Goal: Check status: Check status

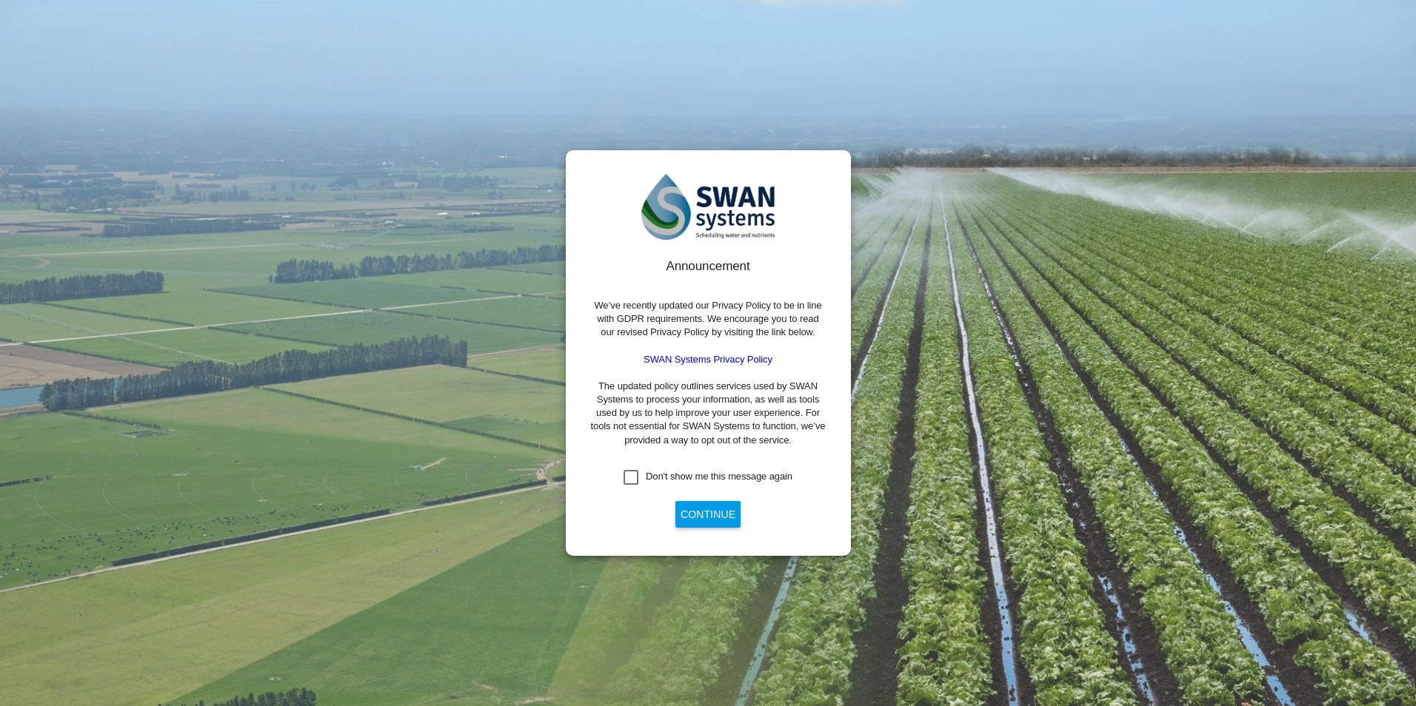
click at [706, 473] on div "Don't show me this message again" at bounding box center [719, 476] width 147 height 13
click at [718, 511] on button "Continue" at bounding box center [707, 514] width 65 height 27
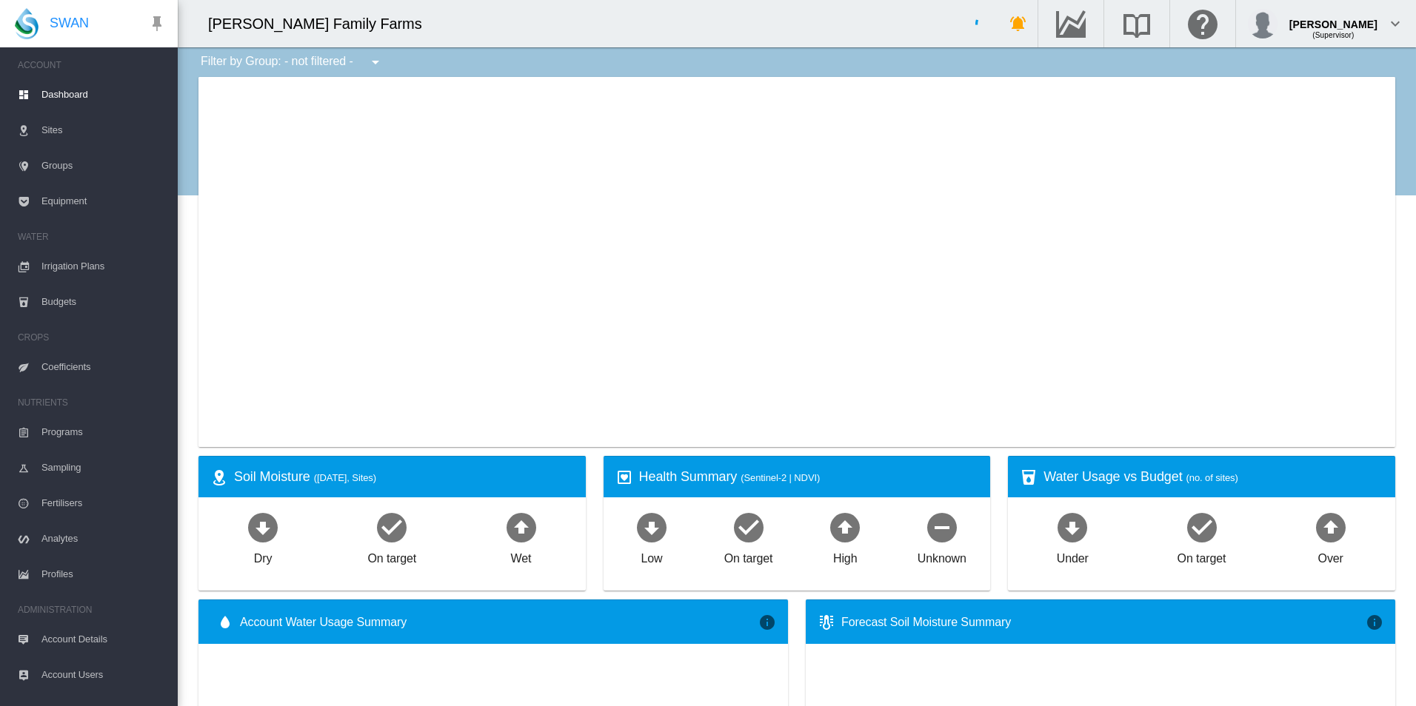
type input "**********"
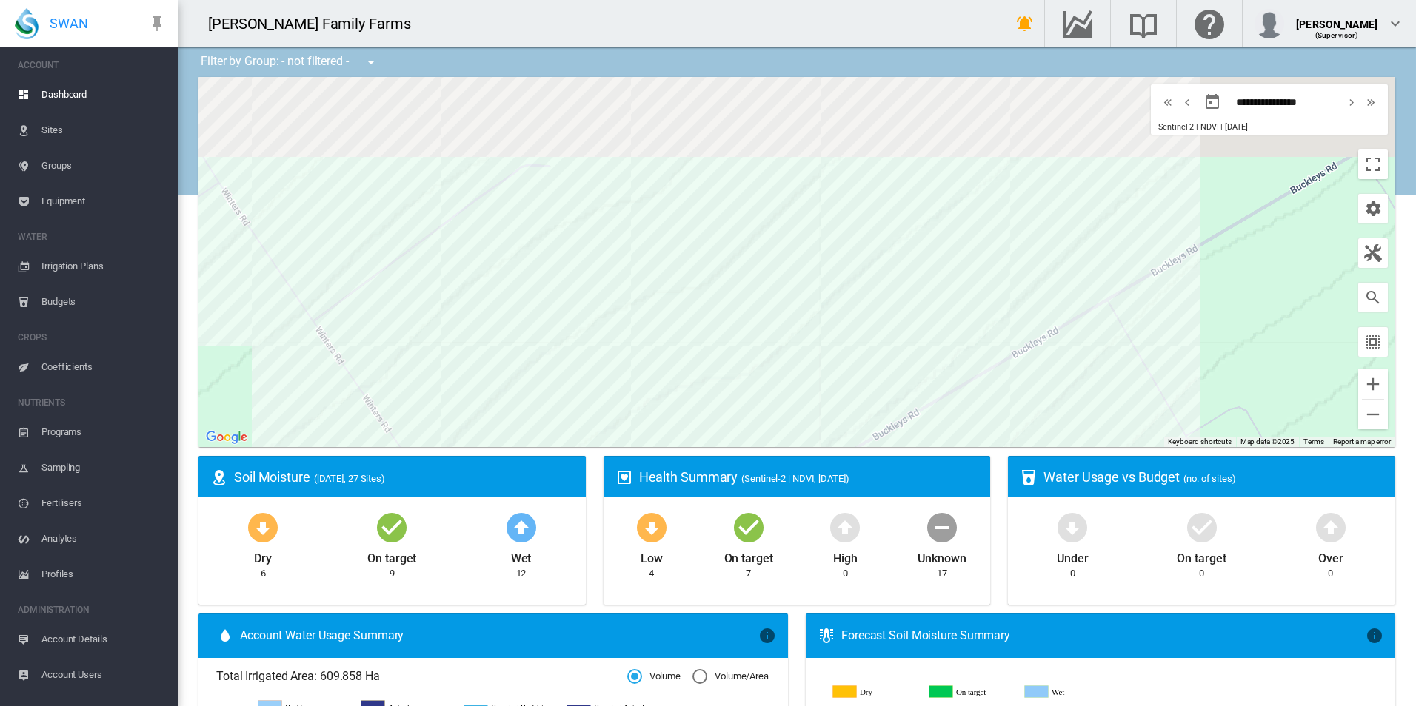
drag, startPoint x: 935, startPoint y: 298, endPoint x: 984, endPoint y: 469, distance: 178.6
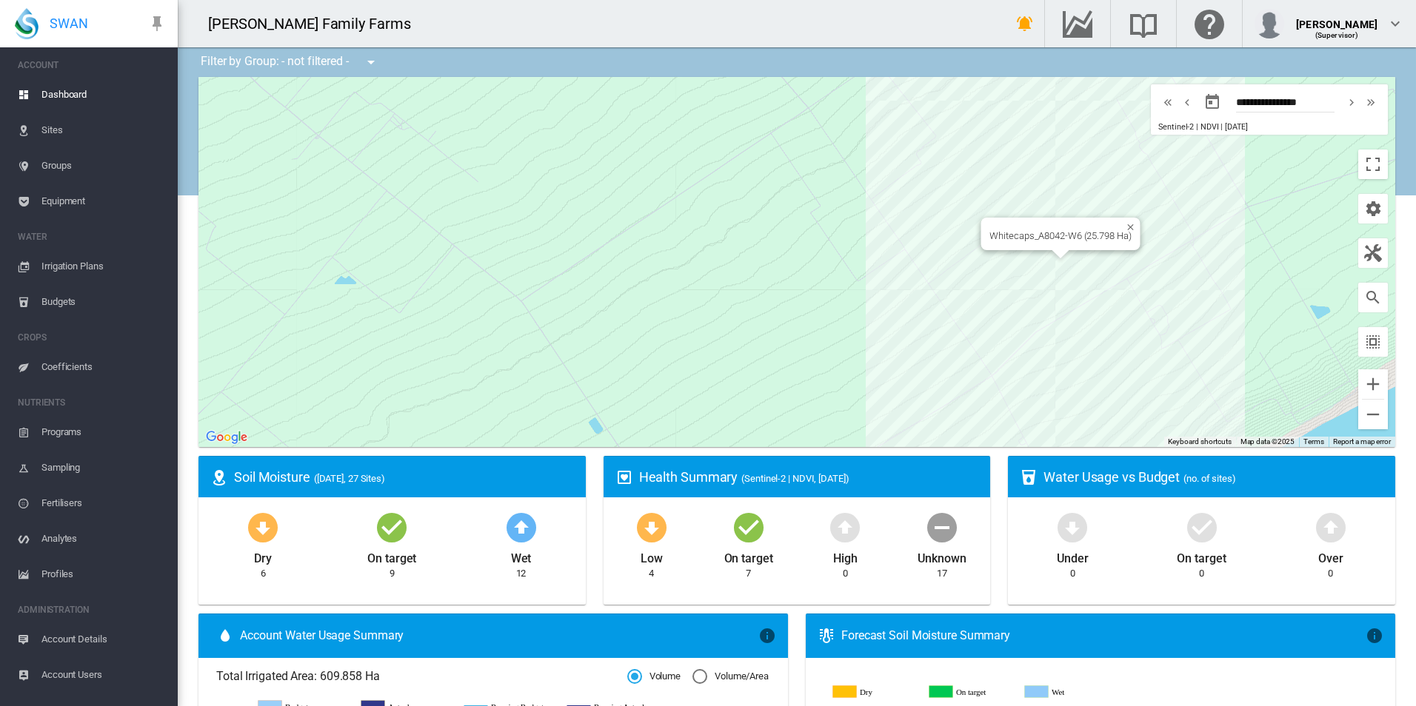
click at [1043, 293] on div "Whitecaps_A8042-W6 (25.798 Ha)" at bounding box center [796, 262] width 1196 height 370
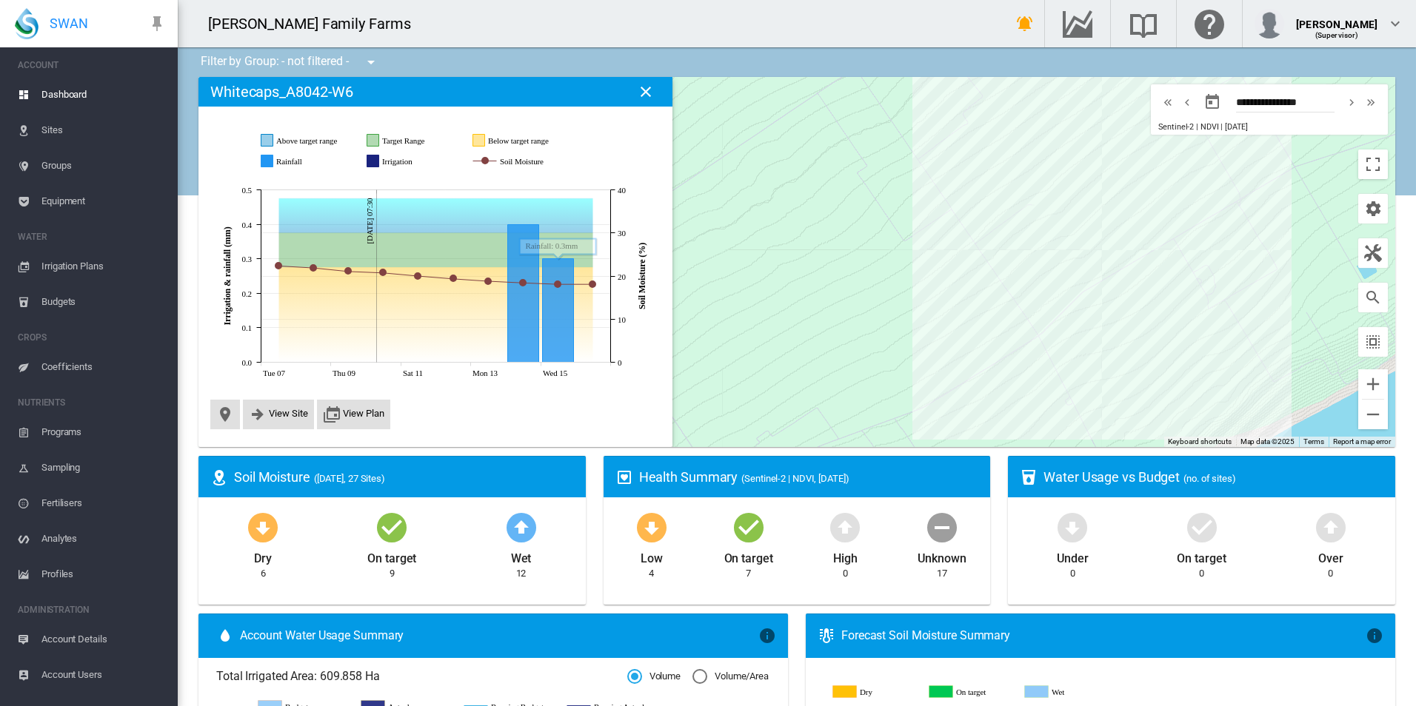
click at [803, 188] on div at bounding box center [796, 262] width 1196 height 370
drag, startPoint x: 354, startPoint y: 305, endPoint x: 339, endPoint y: 329, distance: 28.6
click at [455, 336] on icon at bounding box center [436, 314] width 314 height 95
drag, startPoint x: 305, startPoint y: 335, endPoint x: 219, endPoint y: 348, distance: 86.8
click at [218, 348] on icon "JavaScript chart by amCharts [DATE] Tue 07 Thu 09 Sat 11 Mon 13 Wed 15 [DATE] 0…" at bounding box center [435, 280] width 450 height 210
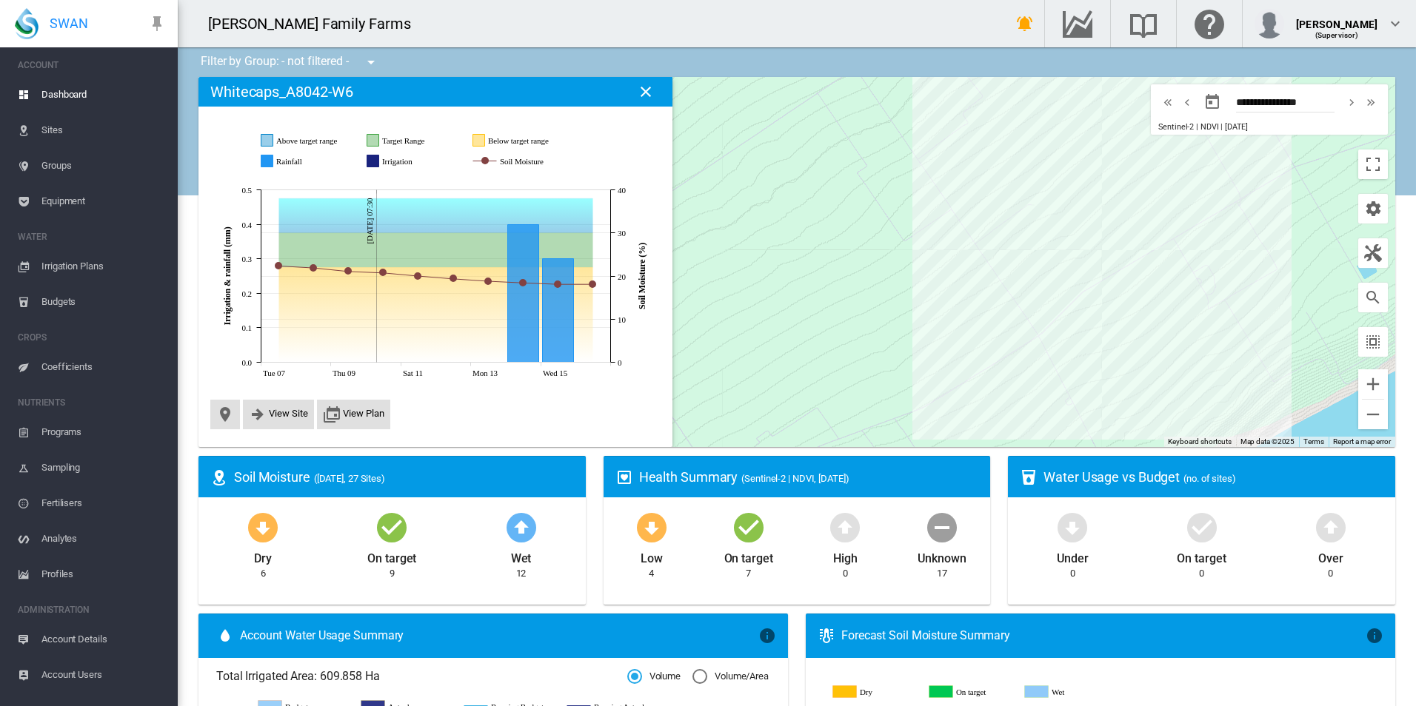
click at [307, 335] on icon at bounding box center [436, 314] width 314 height 95
click at [698, 287] on div at bounding box center [796, 262] width 1196 height 370
click at [648, 92] on md-icon "icon-close" at bounding box center [646, 92] width 18 height 18
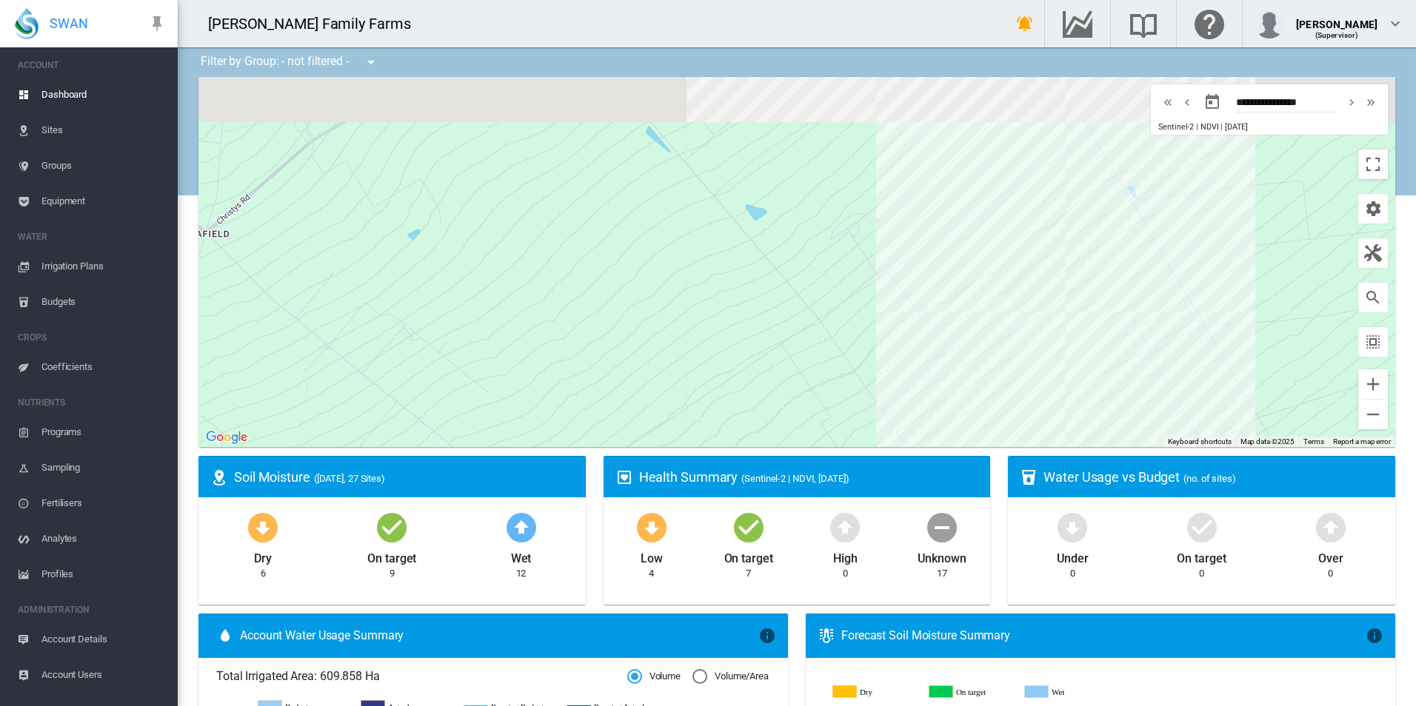
drag, startPoint x: 923, startPoint y: 113, endPoint x: 887, endPoint y: 379, distance: 269.0
click at [887, 379] on div at bounding box center [796, 262] width 1196 height 370
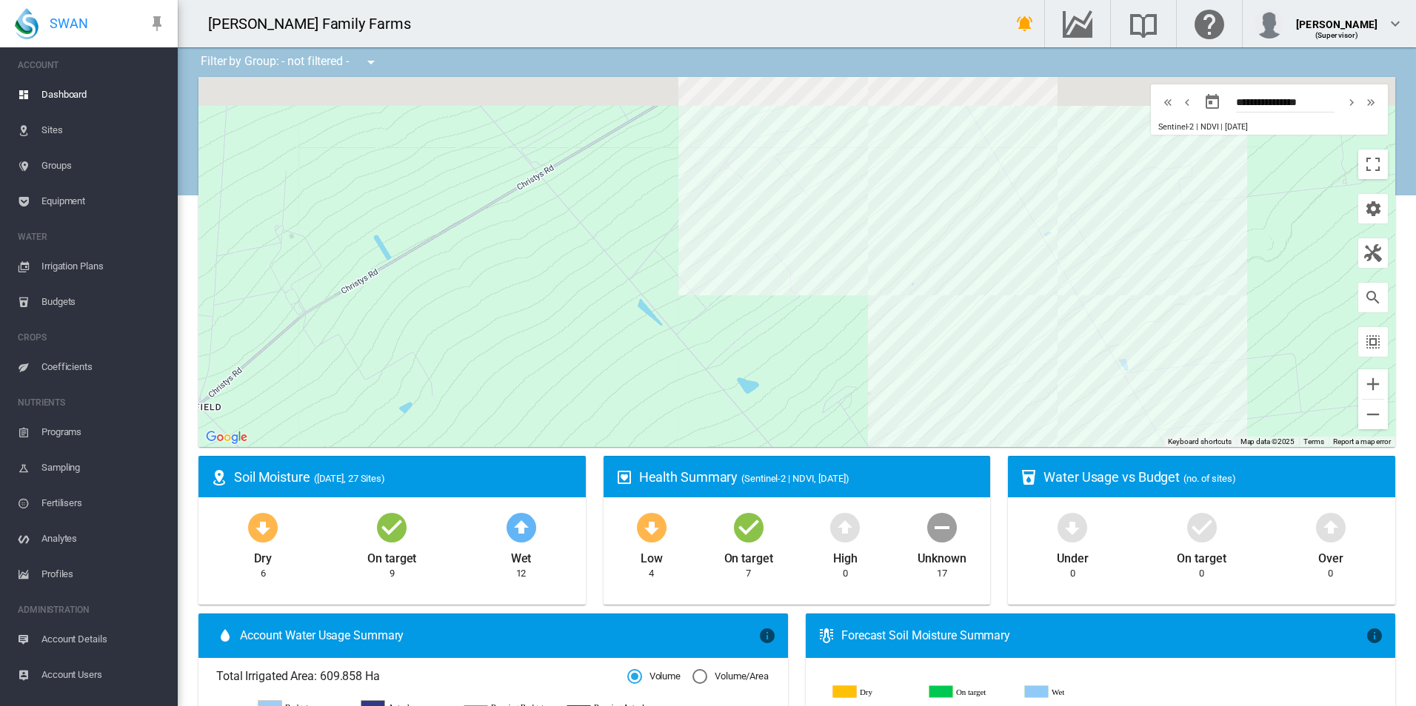
drag, startPoint x: 1119, startPoint y: 192, endPoint x: 1114, endPoint y: 335, distance: 143.7
click at [1114, 335] on div at bounding box center [796, 262] width 1196 height 370
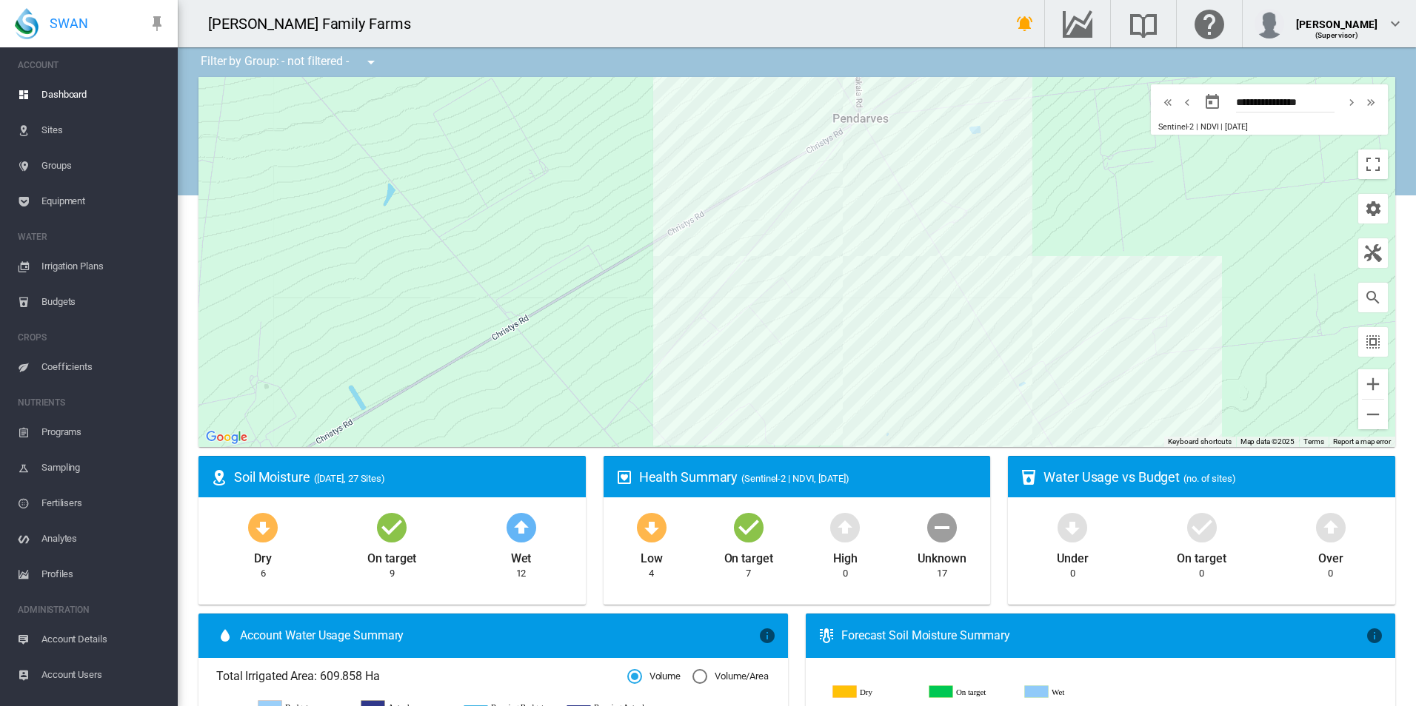
drag, startPoint x: 1082, startPoint y: 155, endPoint x: 1057, endPoint y: 318, distance: 164.8
click at [1057, 318] on div at bounding box center [796, 262] width 1196 height 370
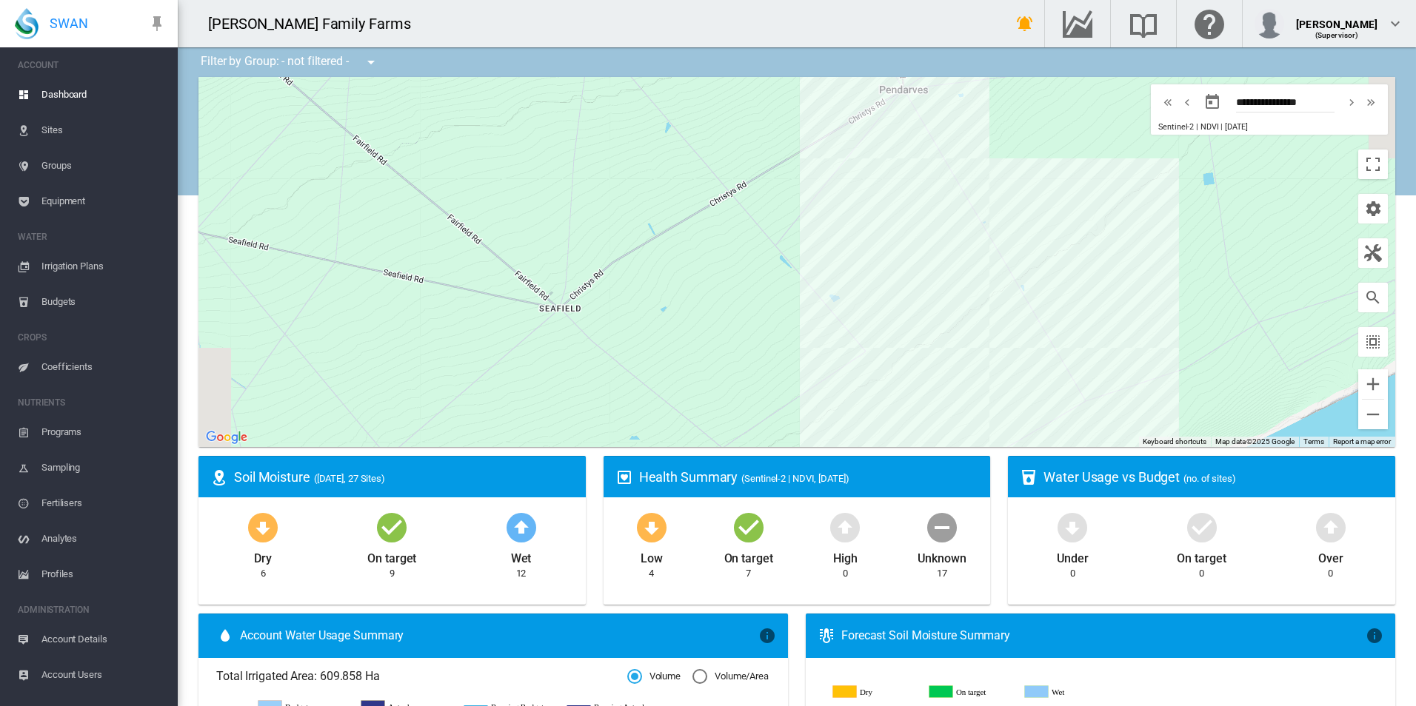
drag, startPoint x: 1064, startPoint y: 376, endPoint x: 1039, endPoint y: 184, distance: 194.1
click at [1039, 198] on div at bounding box center [796, 262] width 1196 height 370
